Goal: Information Seeking & Learning: Learn about a topic

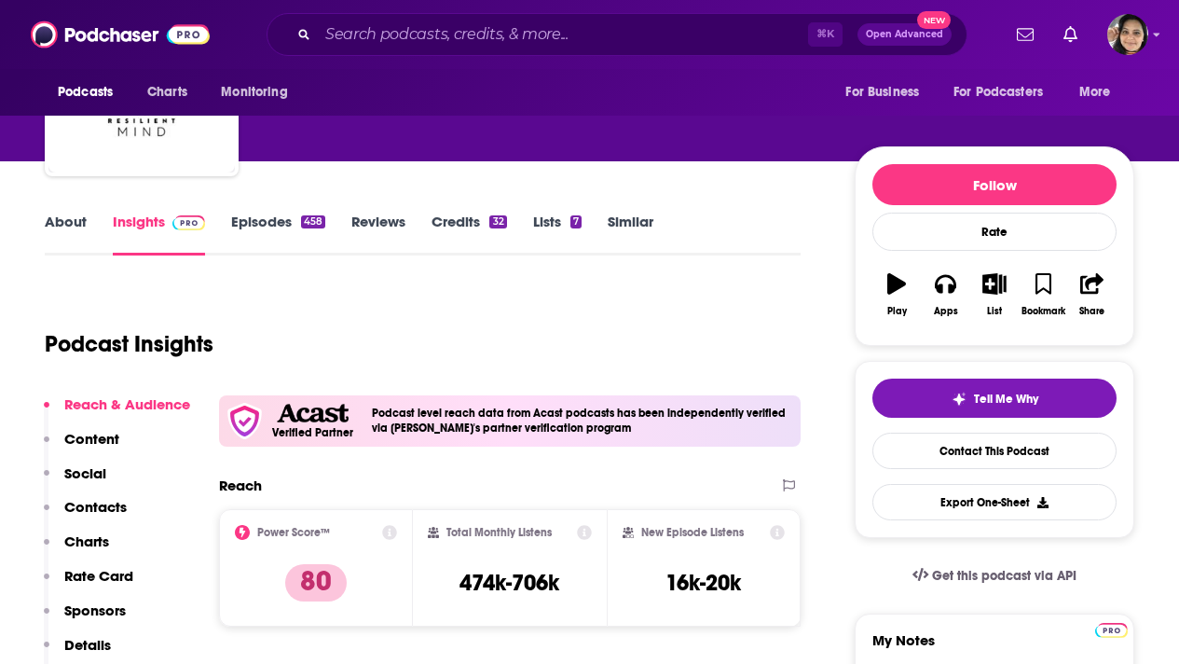
scroll to position [147, 0]
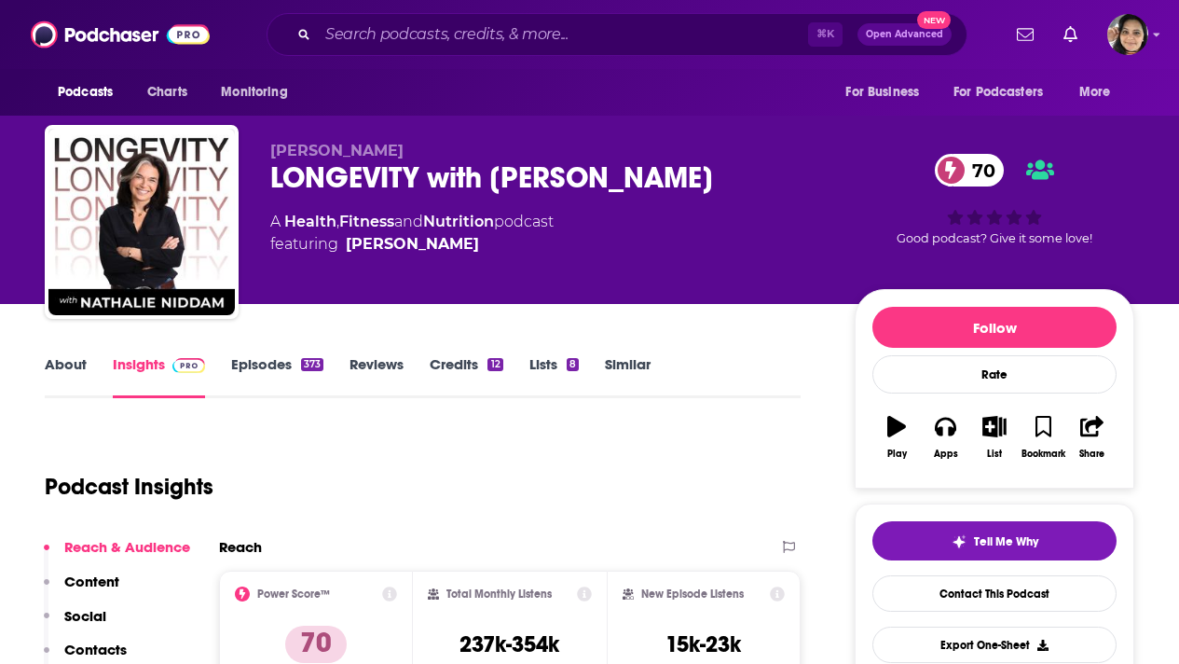
drag, startPoint x: 271, startPoint y: 174, endPoint x: 725, endPoint y: 186, distance: 454.1
click at [725, 186] on div "LONGEVITY with Nathalie Niddam 70" at bounding box center [547, 177] width 555 height 36
copy h2 "LONGEVITY with Nathalie Niddam"
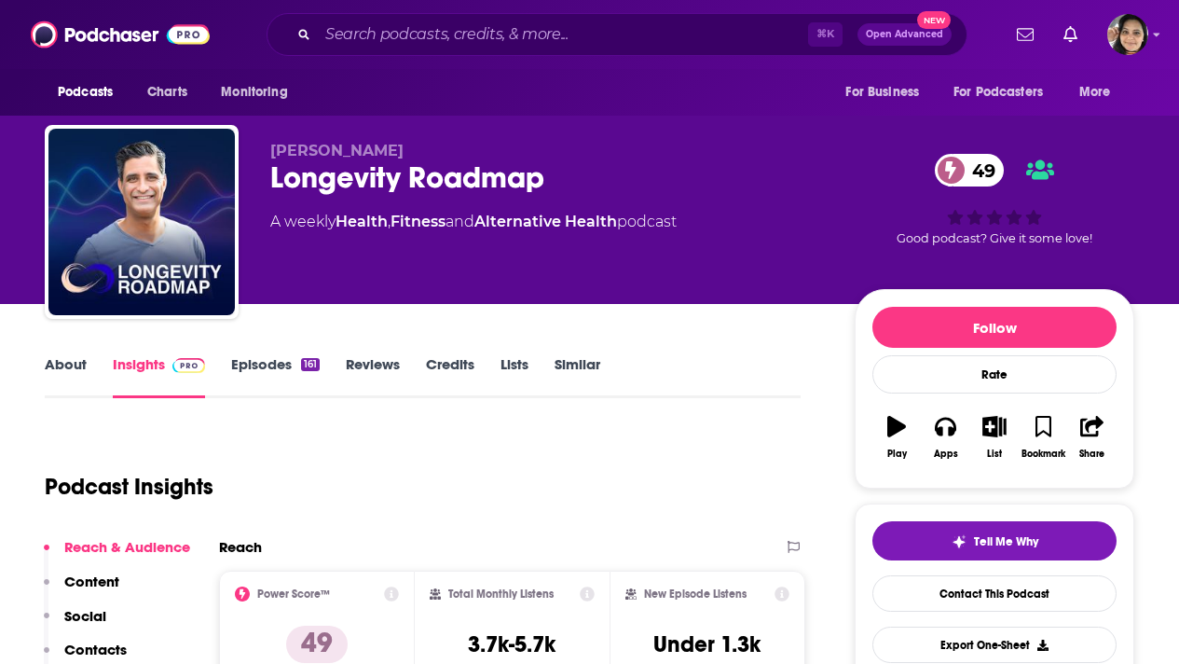
scroll to position [162, 0]
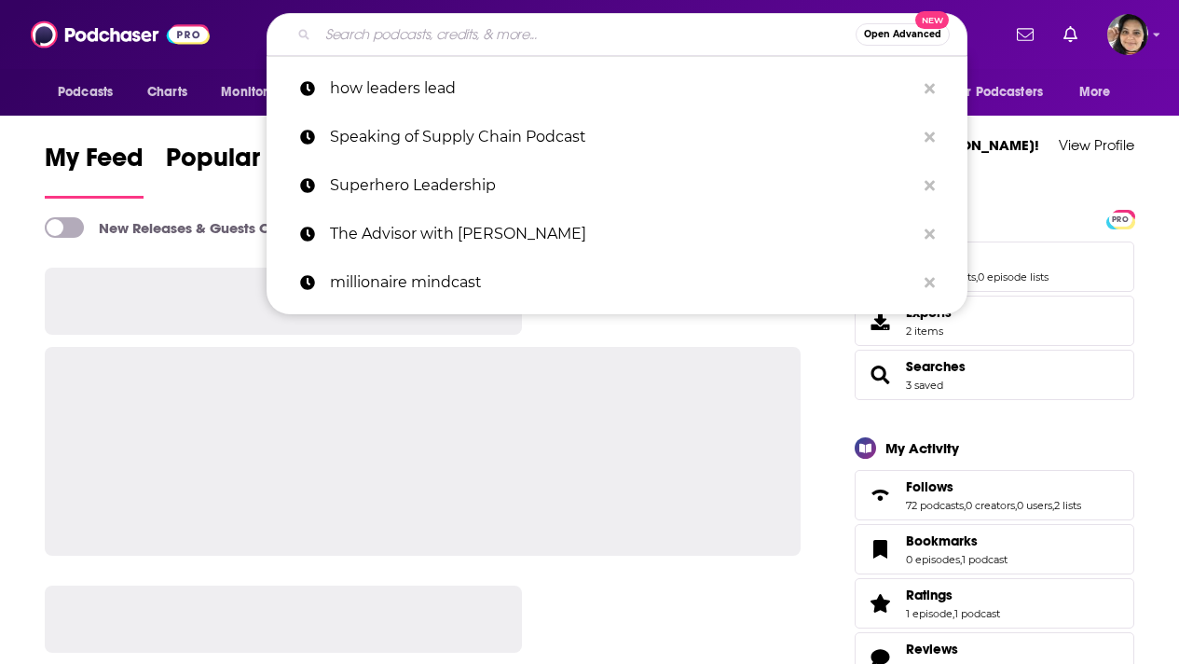
click at [515, 34] on input "Search podcasts, credits, & more..." at bounding box center [587, 35] width 538 height 30
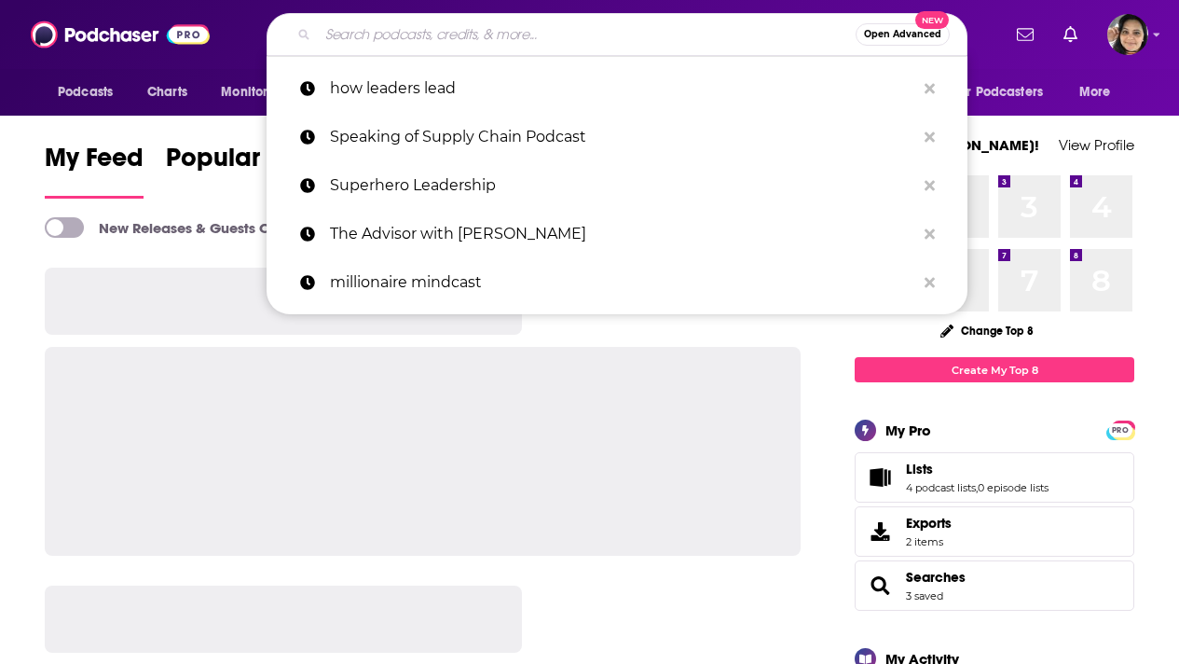
paste input "Reshape Your Health with [PERSON_NAME]"
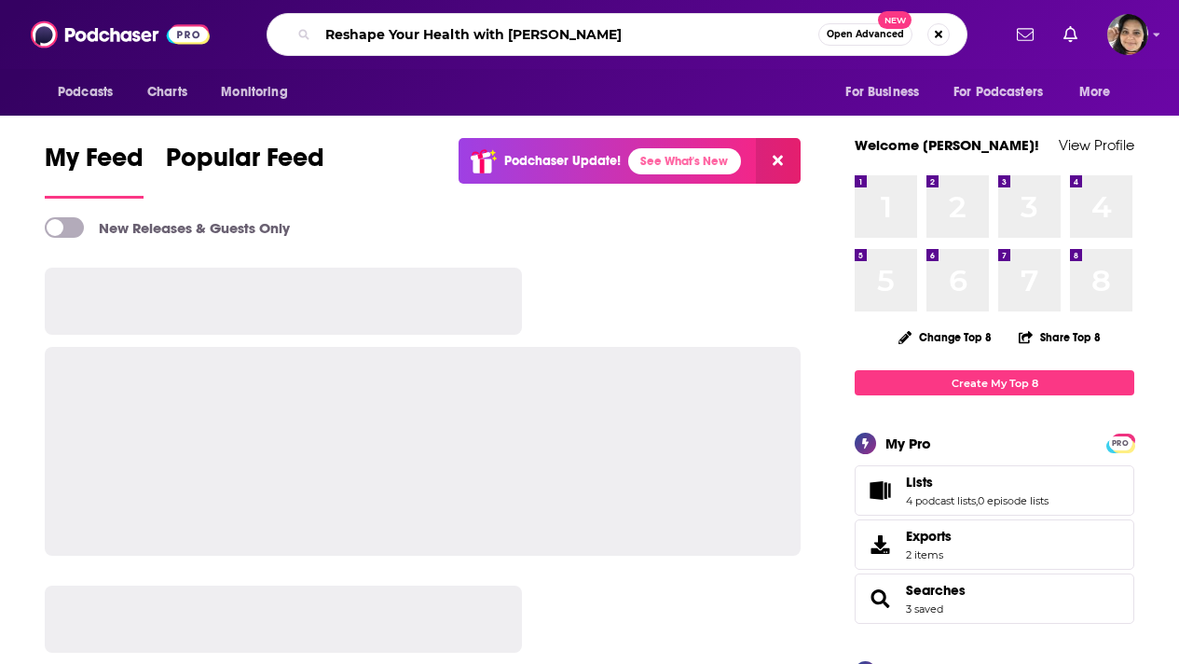
type input "Reshape Your Health with [PERSON_NAME]"
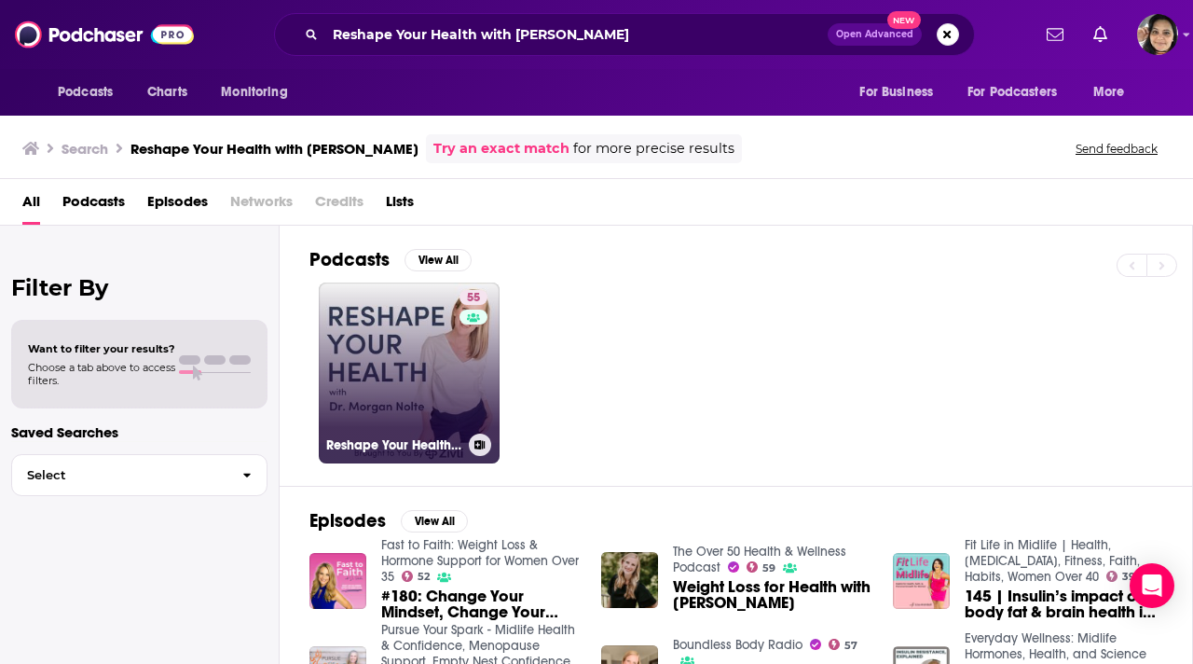
click at [380, 378] on link "55 Reshape Your Health with Dr. Morgan Nolte" at bounding box center [409, 372] width 181 height 181
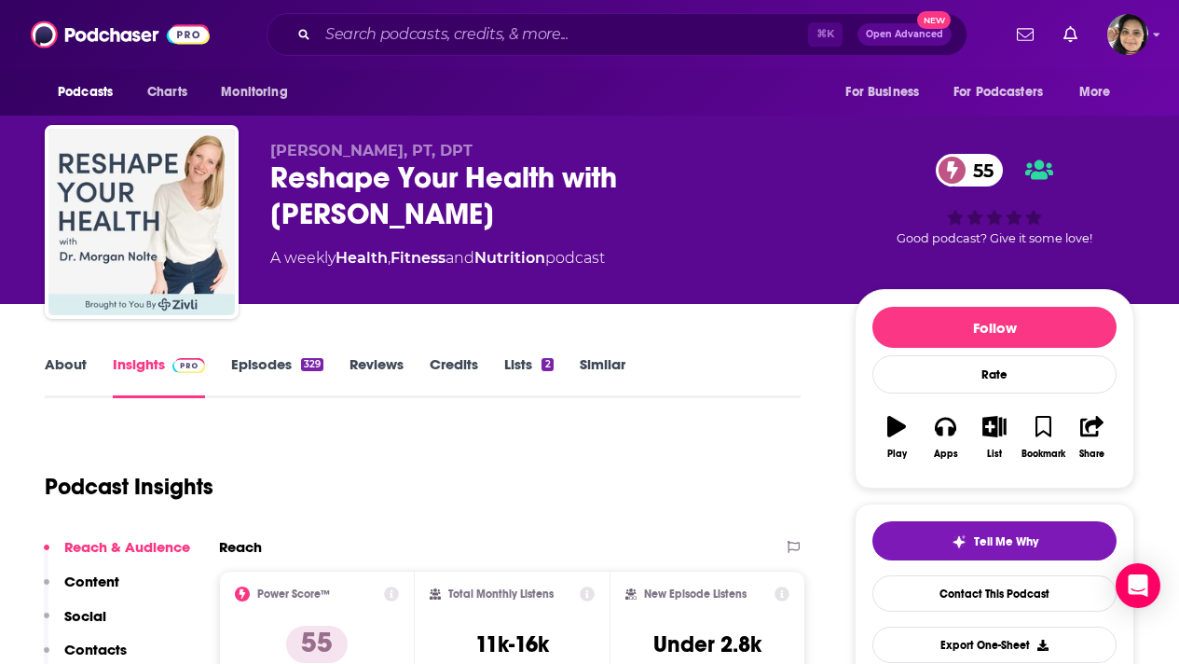
click at [71, 363] on link "About" at bounding box center [66, 376] width 42 height 43
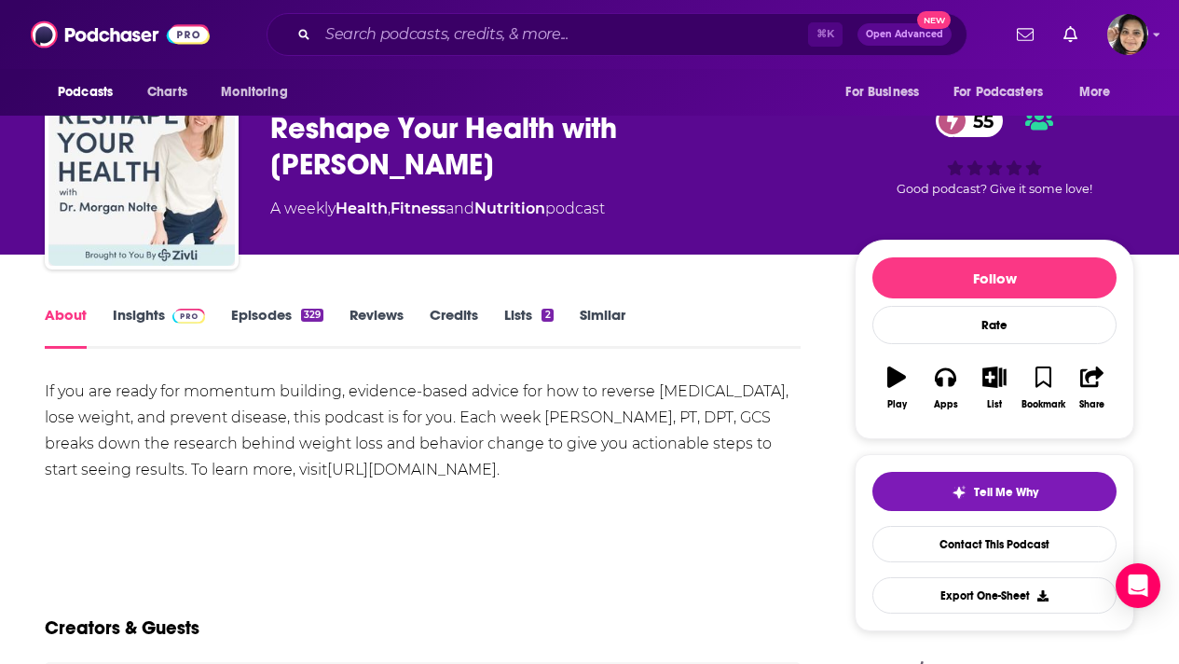
scroll to position [50, 0]
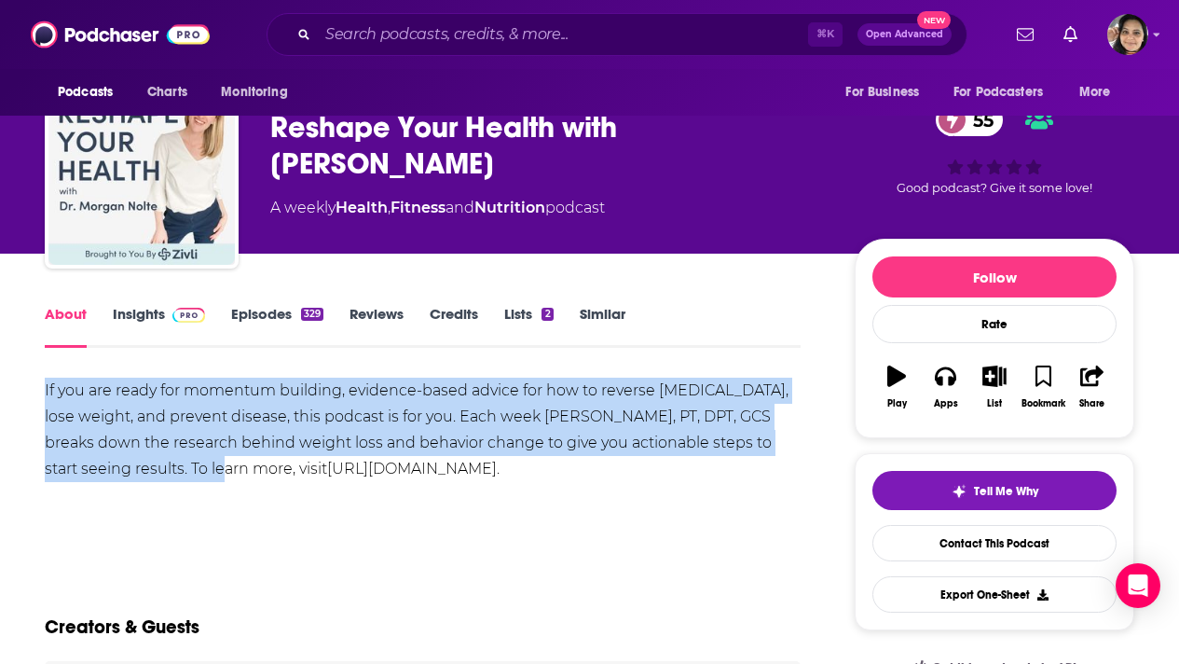
drag, startPoint x: 184, startPoint y: 472, endPoint x: 16, endPoint y: 390, distance: 186.8
copy div "If you are ready for momentum building, evidence-based advice for how to revers…"
